Goal: Register for event/course

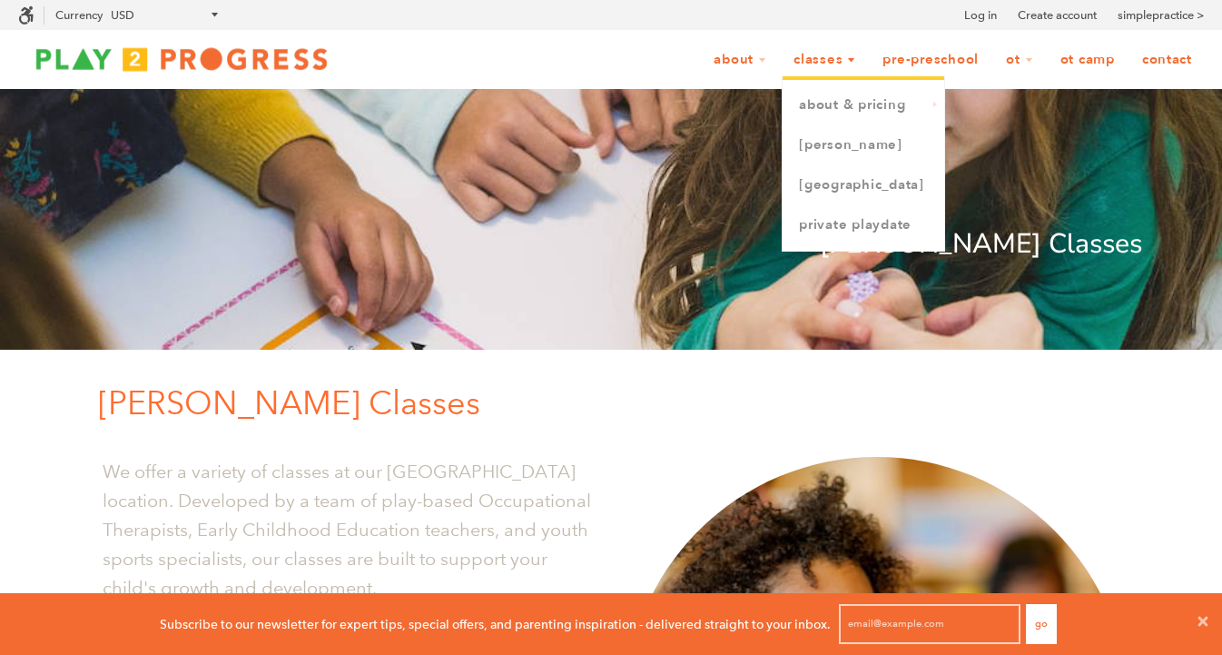
click at [819, 57] on link "Classes" at bounding box center [824, 60] width 85 height 34
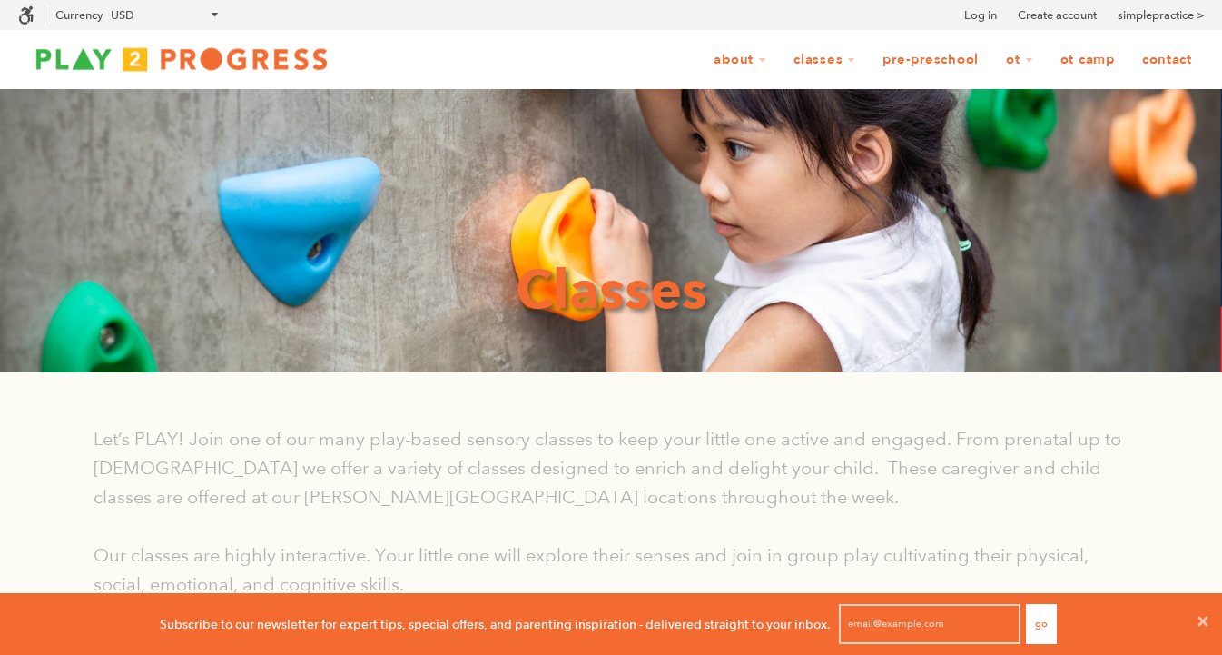
scroll to position [62, 1222]
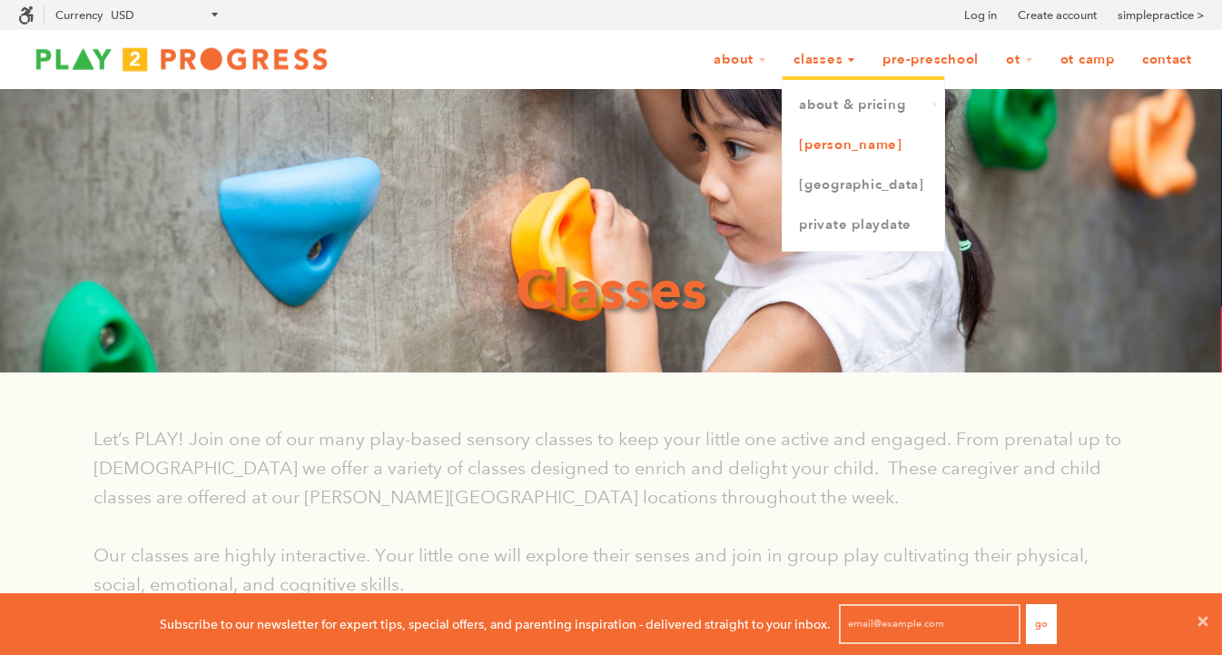
click at [806, 151] on link "[PERSON_NAME]" at bounding box center [864, 145] width 162 height 40
